Goal: Task Accomplishment & Management: Manage account settings

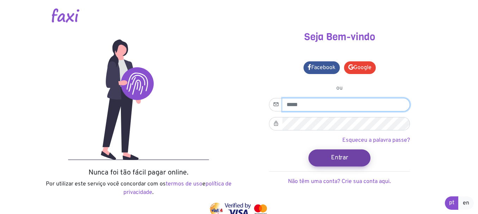
type input "**********"
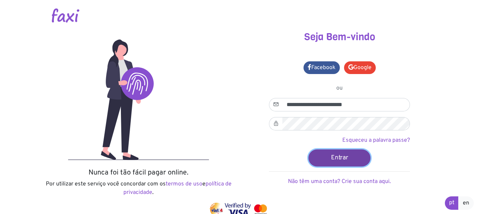
click at [332, 161] on button "Entrar" at bounding box center [339, 157] width 62 height 17
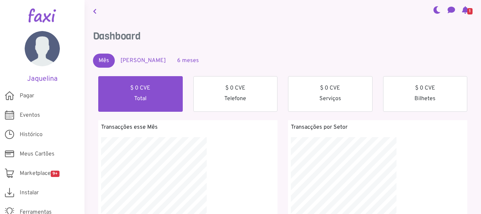
click at [176, 58] on link "6 meses" at bounding box center [188, 61] width 33 height 14
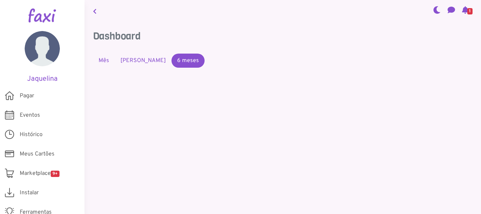
drag, startPoint x: 470, startPoint y: 61, endPoint x: 376, endPoint y: 113, distance: 107.3
click at [190, 56] on li "6 meses" at bounding box center [188, 61] width 33 height 14
click at [176, 61] on link "6 meses" at bounding box center [188, 61] width 33 height 14
click at [464, 13] on icon at bounding box center [465, 10] width 7 height 6
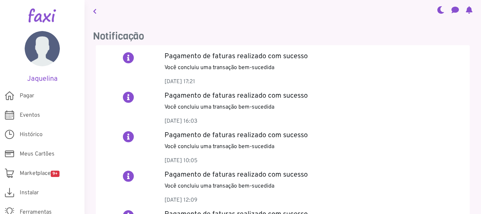
click at [100, 12] on nav at bounding box center [283, 11] width 397 height 22
click at [96, 10] on icon at bounding box center [95, 11] width 4 height 6
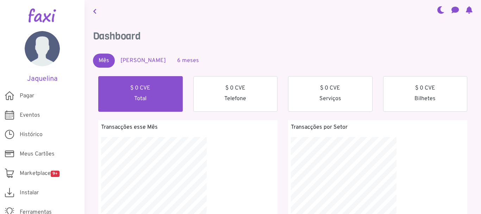
click at [172, 56] on link "6 meses" at bounding box center [188, 61] width 33 height 14
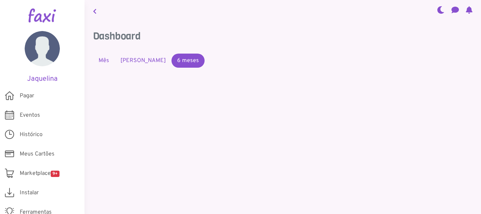
scroll to position [139, 188]
drag, startPoint x: 464, startPoint y: 77, endPoint x: 457, endPoint y: 141, distance: 64.1
click at [457, 141] on div "$ 3925.00 CVE Total $ 0 CVE Telefone $ 3925.00 CVE Serviços $ 0 CVE Bilhetes Tr…" at bounding box center [283, 166] width 380 height 181
click at [141, 57] on link "Mês Passado" at bounding box center [143, 61] width 57 height 14
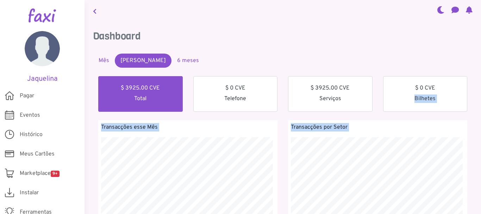
scroll to position [125, 188]
click at [174, 64] on link "6 meses" at bounding box center [188, 61] width 33 height 14
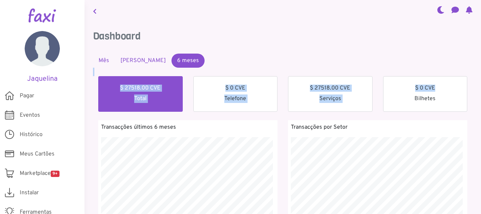
drag, startPoint x: 467, startPoint y: 54, endPoint x: 466, endPoint y: 79, distance: 25.0
click at [466, 79] on div "Dashboard Mês Mês Passado 6 meses $ 0 CVE Total $ 0 CVE Telefone $ 0 CVE Serviç…" at bounding box center [283, 216] width 380 height 372
click at [330, 60] on ul "Mês Mês Passado 6 meses" at bounding box center [283, 61] width 380 height 14
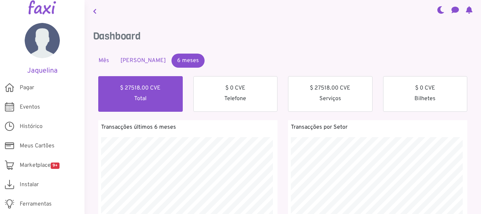
scroll to position [5, 0]
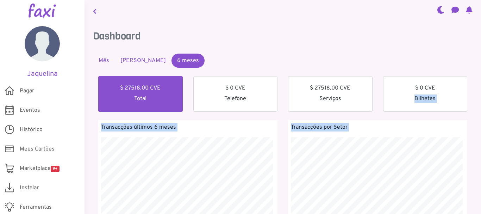
drag, startPoint x: 471, startPoint y: 89, endPoint x: 472, endPoint y: 148, distance: 58.8
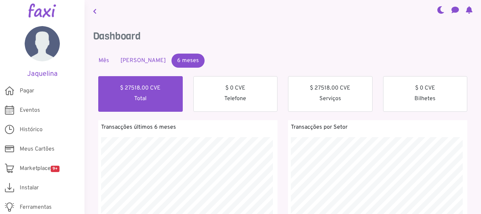
click at [230, 34] on h3 "Dashboard" at bounding box center [283, 36] width 380 height 12
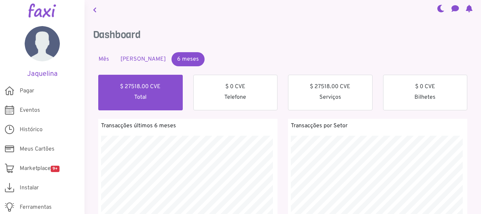
scroll to position [0, 0]
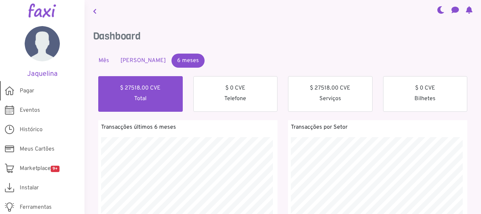
click at [26, 93] on span "Pagar" at bounding box center [27, 91] width 14 height 8
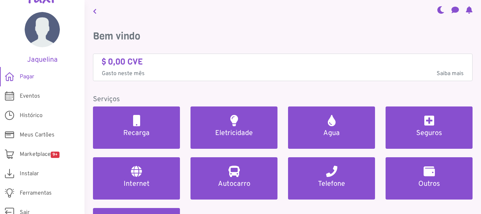
scroll to position [27, 0]
